Goal: Leave review/rating: Leave review/rating

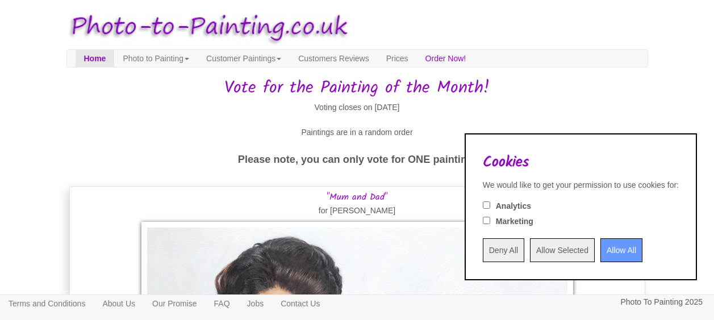
scroll to position [57, 0]
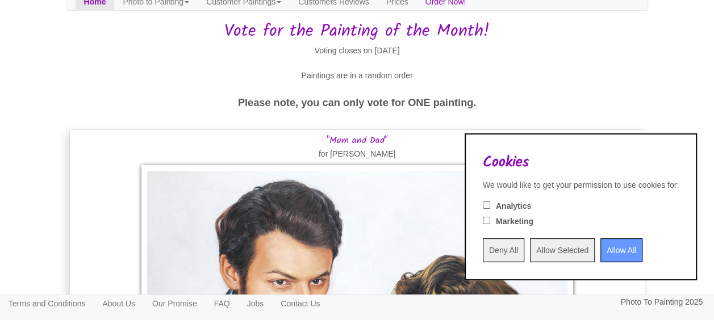
click at [600, 251] on input "Allow All" at bounding box center [621, 251] width 42 height 24
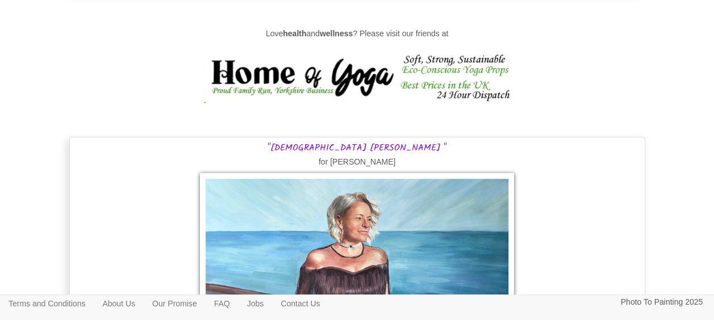
scroll to position [4828, 0]
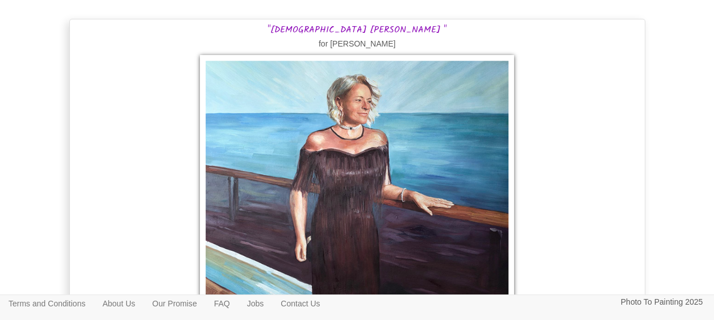
click at [630, 198] on div ""[DEMOGRAPHIC_DATA] [PERSON_NAME] " for [PERSON_NAME] by [PERSON_NAME]" at bounding box center [357, 248] width 576 height 458
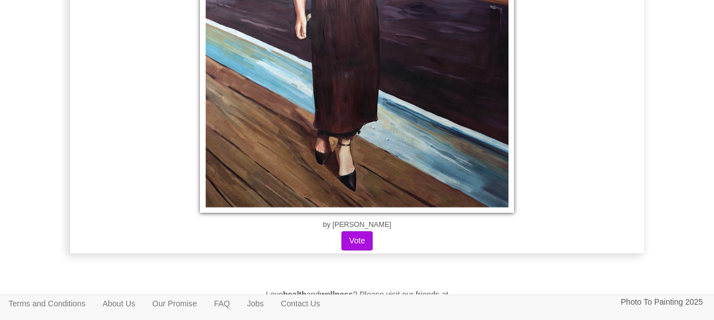
scroll to position [5055, 0]
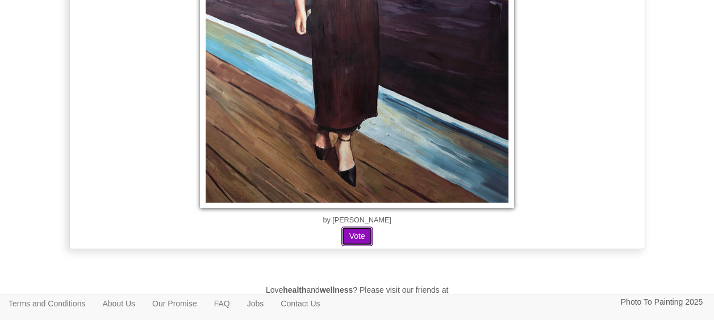
click at [360, 227] on button "Vote" at bounding box center [356, 236] width 31 height 19
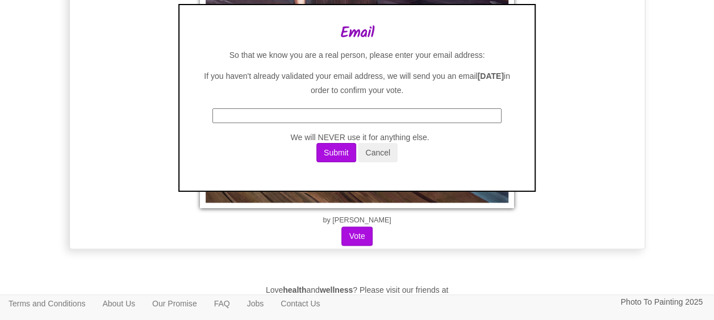
click at [333, 116] on input "text" at bounding box center [356, 115] width 289 height 15
type input "[EMAIL_ADDRESS][DOMAIN_NAME]"
click at [336, 149] on button "Submit" at bounding box center [336, 152] width 40 height 19
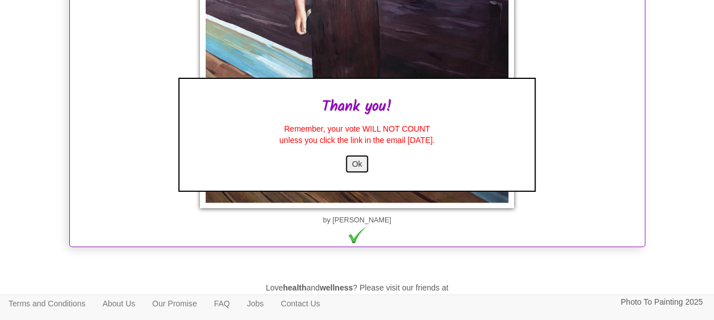
click at [364, 166] on button "Ok" at bounding box center [357, 164] width 25 height 19
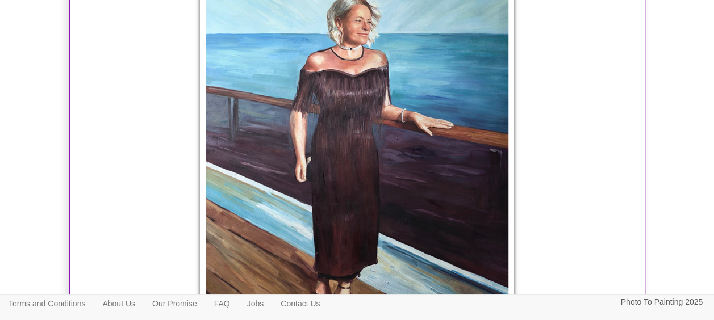
scroll to position [4885, 0]
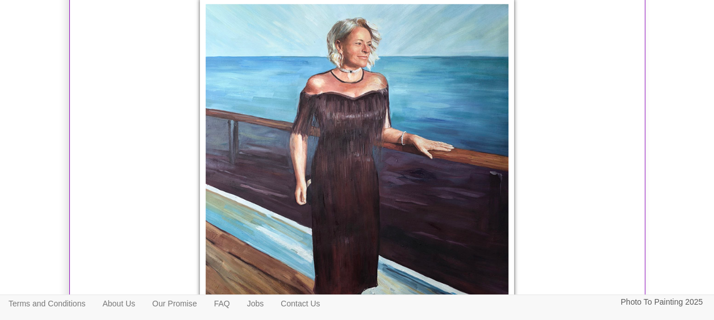
click at [628, 147] on div ""[DEMOGRAPHIC_DATA] [PERSON_NAME] " for [PERSON_NAME] by [PERSON_NAME]" at bounding box center [357, 190] width 576 height 456
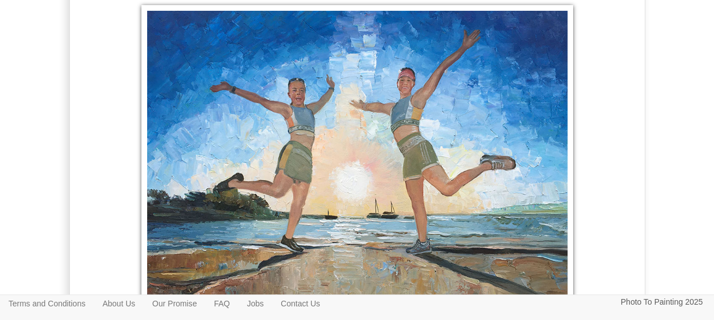
scroll to position [6476, 0]
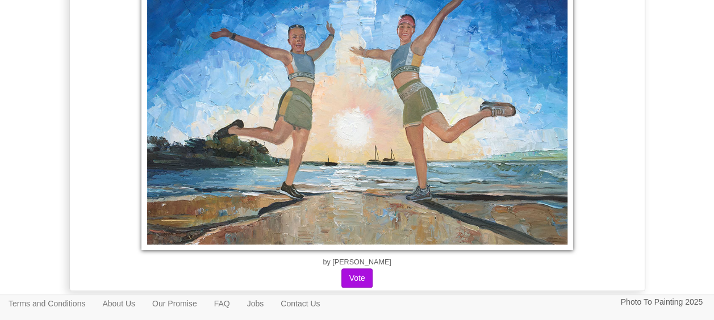
click at [633, 176] on div ""On The Cap" for [PERSON_NAME] by [PERSON_NAME]" at bounding box center [357, 103] width 576 height 375
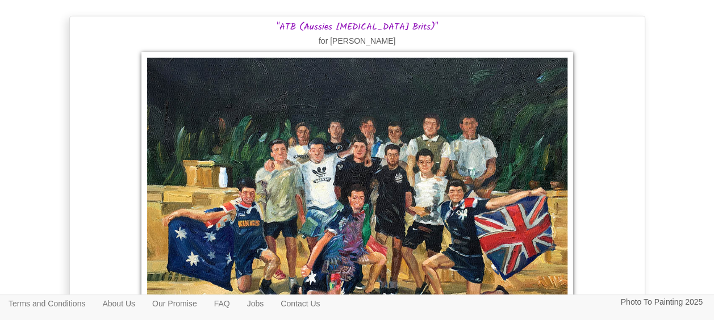
scroll to position [3692, 0]
